Goal: Information Seeking & Learning: Learn about a topic

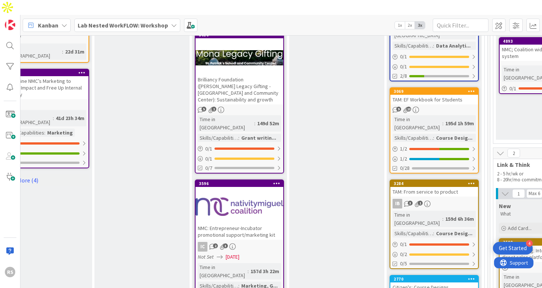
scroll to position [696, 720]
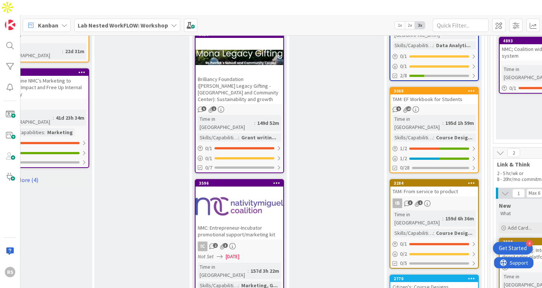
click at [433, 282] on div "Citizen's: Course Designs" at bounding box center [435, 287] width 88 height 10
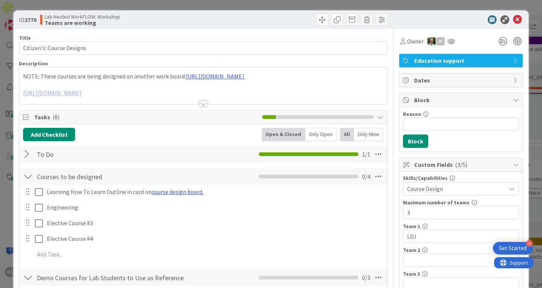
click at [200, 103] on div at bounding box center [203, 104] width 8 height 6
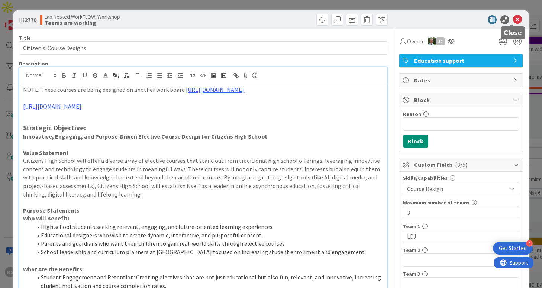
click at [513, 18] on icon at bounding box center [517, 19] width 9 height 9
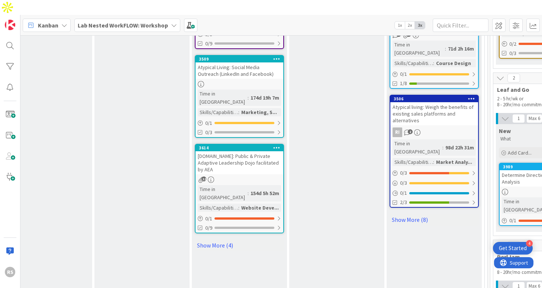
scroll to position [958, 720]
click at [424, 214] on link "Show More (8)" at bounding box center [434, 220] width 89 height 12
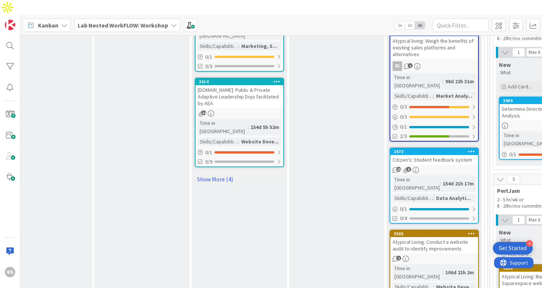
scroll to position [1025, 720]
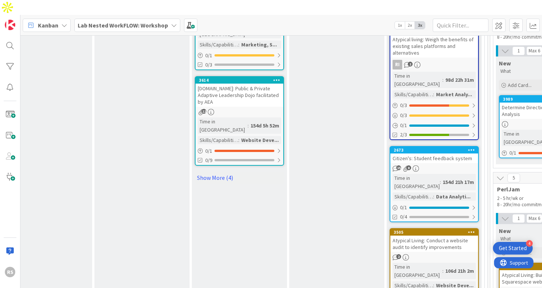
click at [448, 146] on div "2673 Citizen's: Student feedback system 15 8 Time in Column : 154d 21h 17m Skil…" at bounding box center [434, 184] width 89 height 76
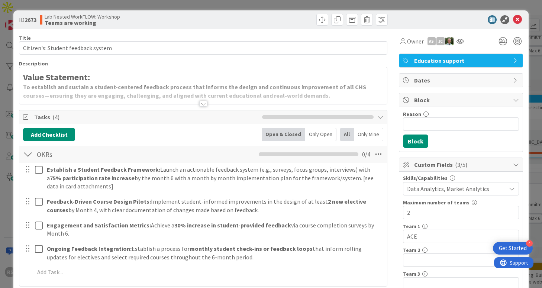
click at [200, 102] on div at bounding box center [203, 104] width 8 height 6
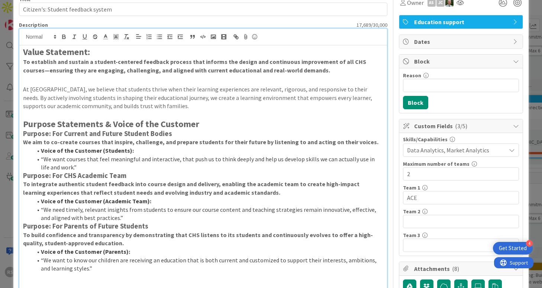
scroll to position [39, 0]
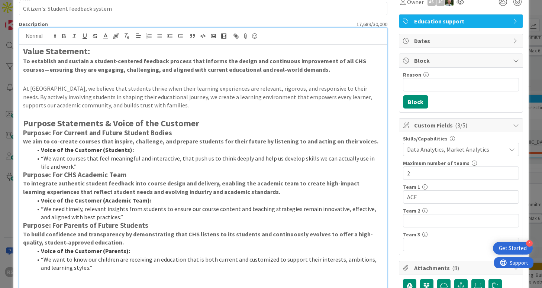
click at [526, 15] on div "ID 2673 Lab Nested WorkFLOW: Workshop Teams are working Title 34 / 128 Citizen'…" at bounding box center [271, 144] width 542 height 288
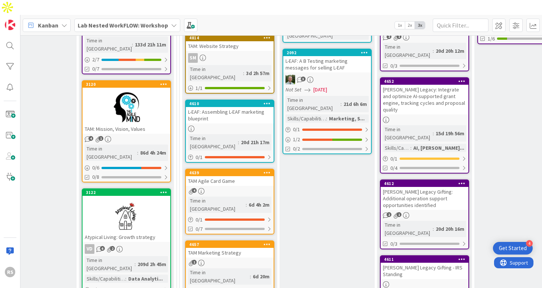
scroll to position [199, 535]
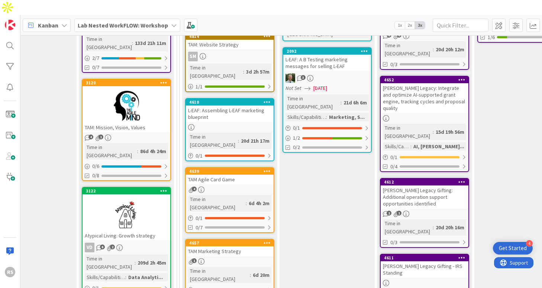
click at [251, 106] on div "L-EAF: Assembling L-EAF marketing blueprint" at bounding box center [230, 114] width 88 height 16
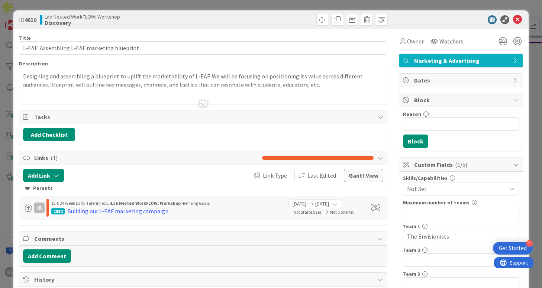
click at [199, 103] on div at bounding box center [203, 104] width 8 height 6
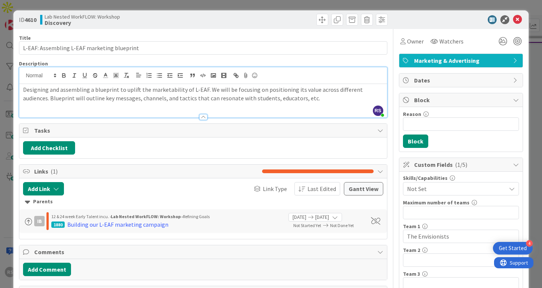
click at [289, 99] on p "Designing and assembling a blueprint to uplift the marketability of L-EAF. We w…" at bounding box center [203, 94] width 360 height 17
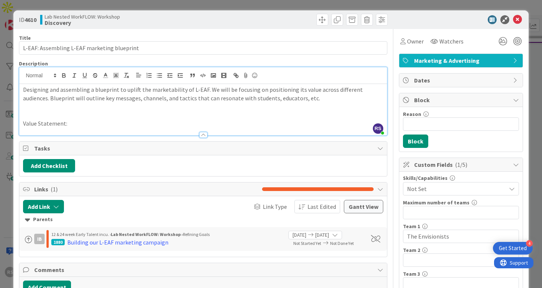
drag, startPoint x: 109, startPoint y: 123, endPoint x: 19, endPoint y: 124, distance: 90.4
click at [19, 123] on div "RS [PERSON_NAME] just joined Designing and assembling a blueprint to uplift the…" at bounding box center [203, 101] width 368 height 69
click at [64, 76] on icon "button" at bounding box center [63, 77] width 3 height 2
click at [89, 131] on div at bounding box center [202, 132] width 367 height 8
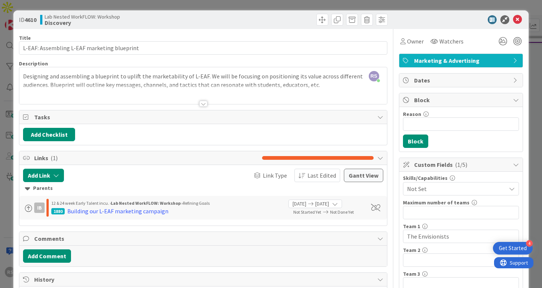
click at [204, 102] on div at bounding box center [203, 104] width 8 height 6
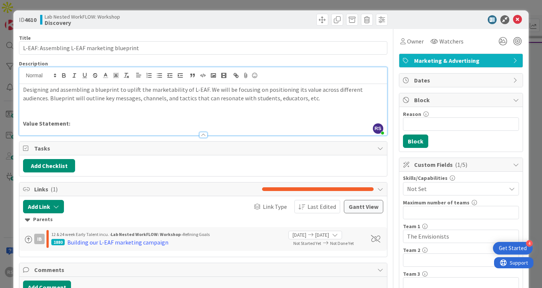
click at [115, 127] on p "Value Statement:" at bounding box center [203, 123] width 360 height 9
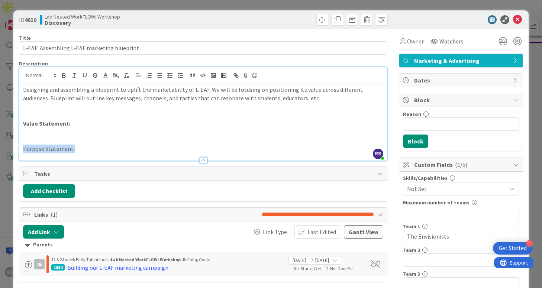
drag, startPoint x: 87, startPoint y: 151, endPoint x: 20, endPoint y: 150, distance: 66.6
click at [20, 150] on div "Designing and assembling a blueprint to uplift the marketability of L-EAF. We w…" at bounding box center [202, 122] width 367 height 77
click at [63, 76] on icon "button" at bounding box center [63, 77] width 3 height 2
click at [102, 150] on p "Purpose Statement:" at bounding box center [203, 149] width 360 height 9
